Goal: Task Accomplishment & Management: Use online tool/utility

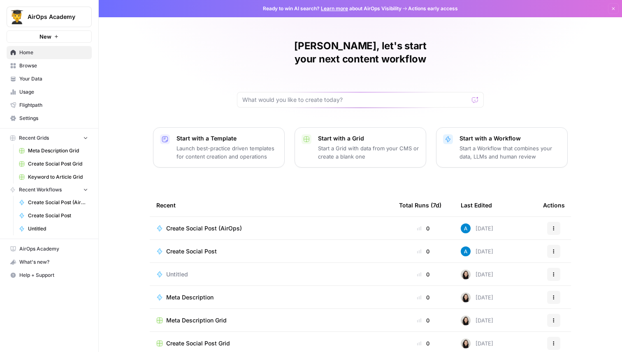
click at [58, 64] on span "Browse" at bounding box center [53, 65] width 69 height 7
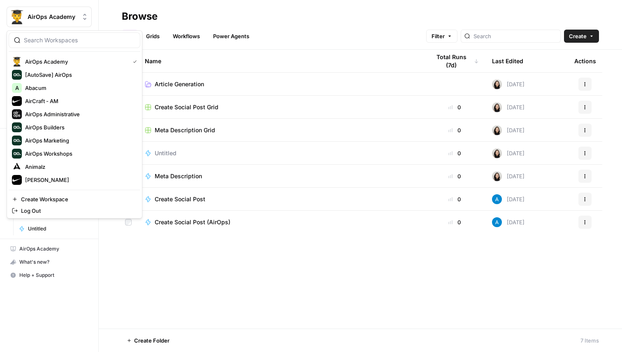
click at [53, 12] on button "AirOps Academy" at bounding box center [49, 17] width 85 height 21
click at [65, 103] on span "AirCraft - AM" at bounding box center [79, 101] width 109 height 8
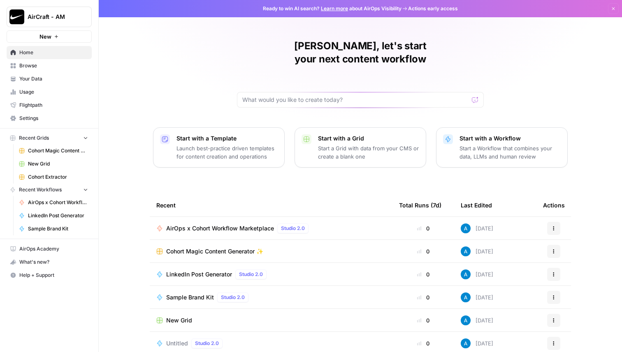
click at [30, 64] on span "Browse" at bounding box center [53, 65] width 69 height 7
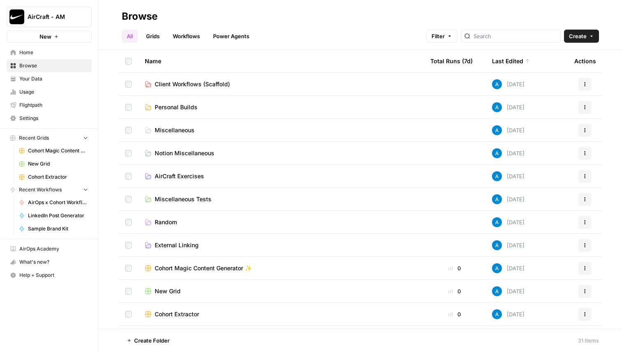
click at [585, 32] on span "Create" at bounding box center [578, 36] width 18 height 8
click at [566, 76] on span "Workflow" at bounding box center [565, 78] width 46 height 8
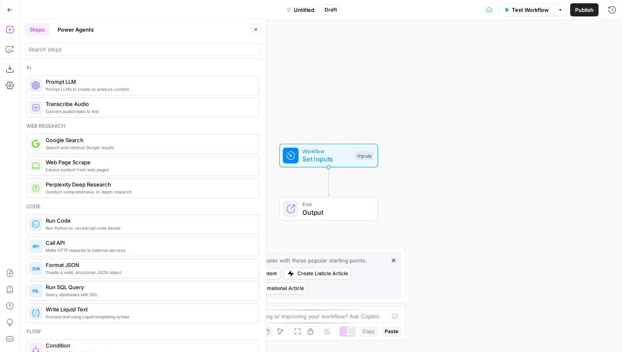
drag, startPoint x: 315, startPoint y: 104, endPoint x: 342, endPoint y: 86, distance: 31.9
click at [342, 86] on div "Workflow Set Inputs Inputs End Output" at bounding box center [321, 186] width 602 height 333
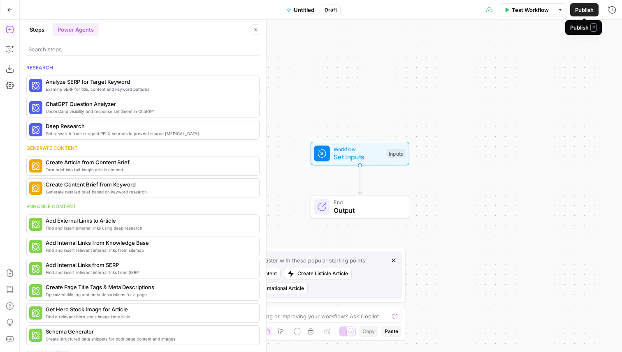
click at [594, 9] on button "Publish" at bounding box center [584, 9] width 28 height 13
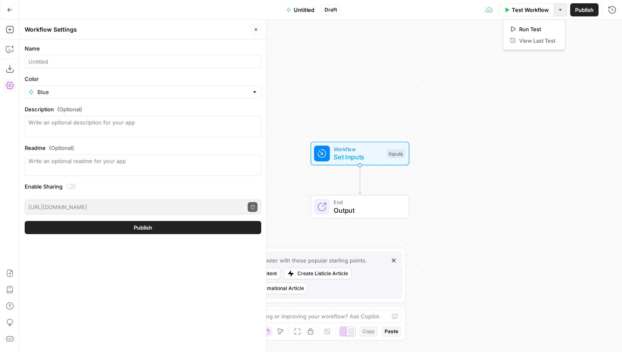
click at [559, 12] on icon "button" at bounding box center [560, 9] width 5 height 5
click at [132, 59] on input "Name" at bounding box center [142, 62] width 229 height 8
type input "Test"
click at [254, 31] on icon "button" at bounding box center [255, 29] width 5 height 5
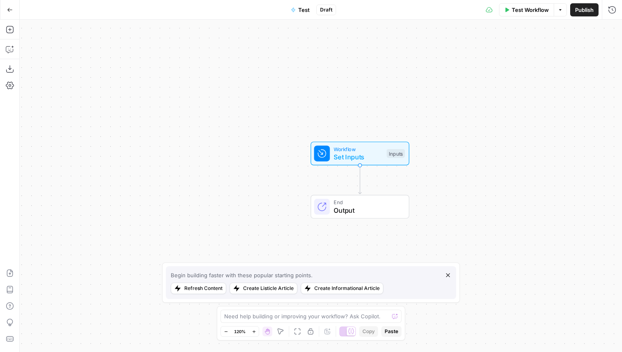
click at [591, 12] on span "Publish" at bounding box center [584, 10] width 19 height 8
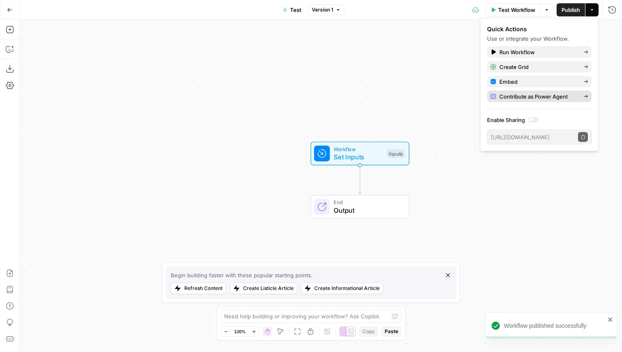
click at [548, 96] on span "Contribute as Power Agent" at bounding box center [537, 97] width 77 height 8
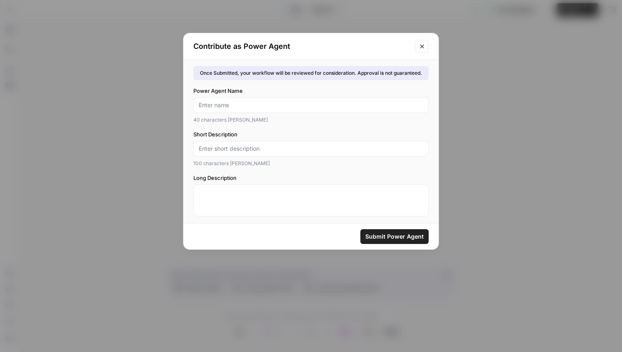
click at [425, 49] on icon "Close modal" at bounding box center [422, 46] width 7 height 7
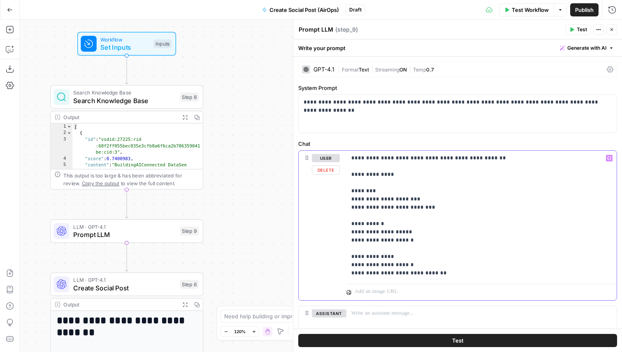
click at [385, 208] on p "**********" at bounding box center [481, 215] width 260 height 123
